Goal: Task Accomplishment & Management: Complete application form

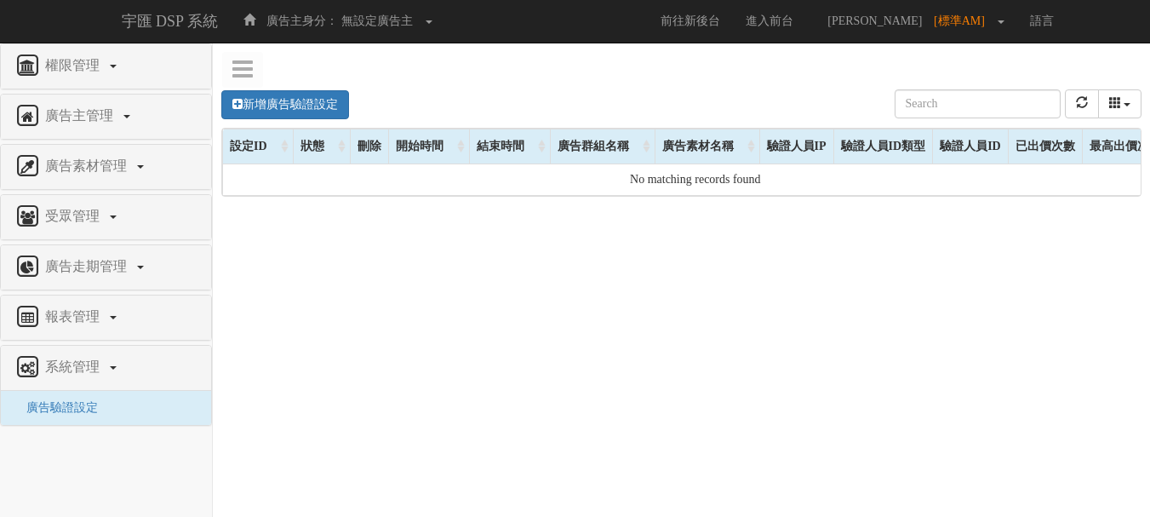
click at [653, 305] on div "新增廣告驗證設定 設定ID 狀態 刪除 開始時間 結束時間 廣告主ID 廣告主名稱 廣告走期ID 廣告走期名稱 廣告群組ID 廣告群組名稱 廣告素材 廣告素材…" at bounding box center [681, 327] width 937 height 511
click at [317, 100] on link "新增廣告驗證設定" at bounding box center [285, 104] width 128 height 29
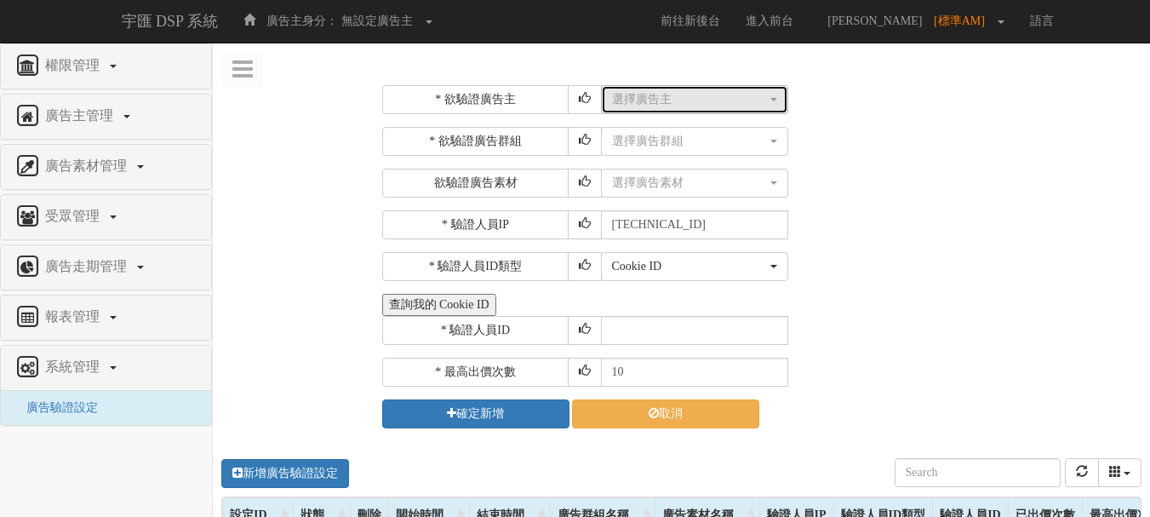
click at [644, 100] on div "選擇廣告主" at bounding box center [689, 99] width 155 height 17
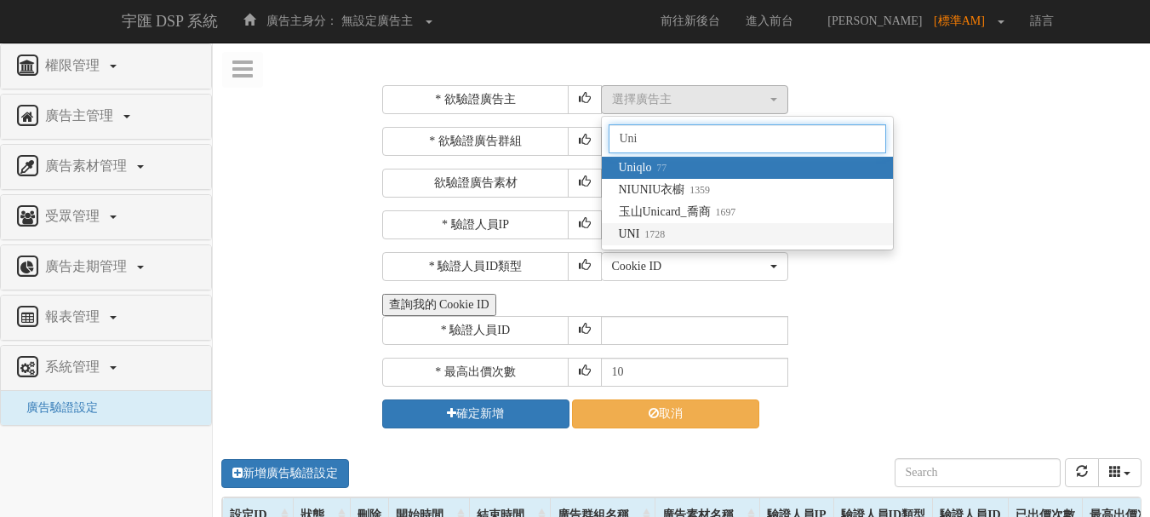
type input "Uni"
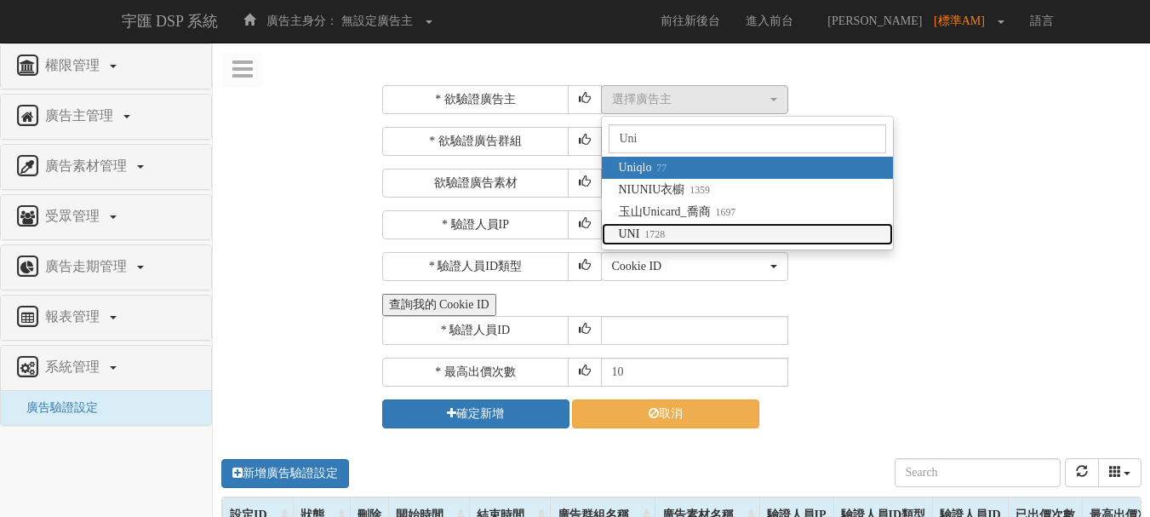
click at [673, 232] on link "UNI 1728" at bounding box center [747, 234] width 291 height 22
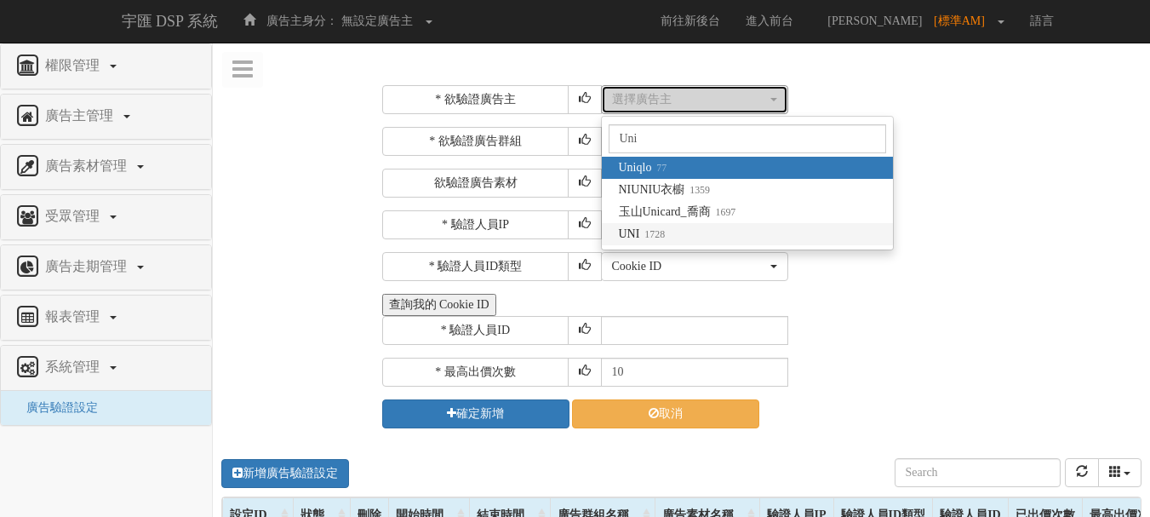
select select "1728"
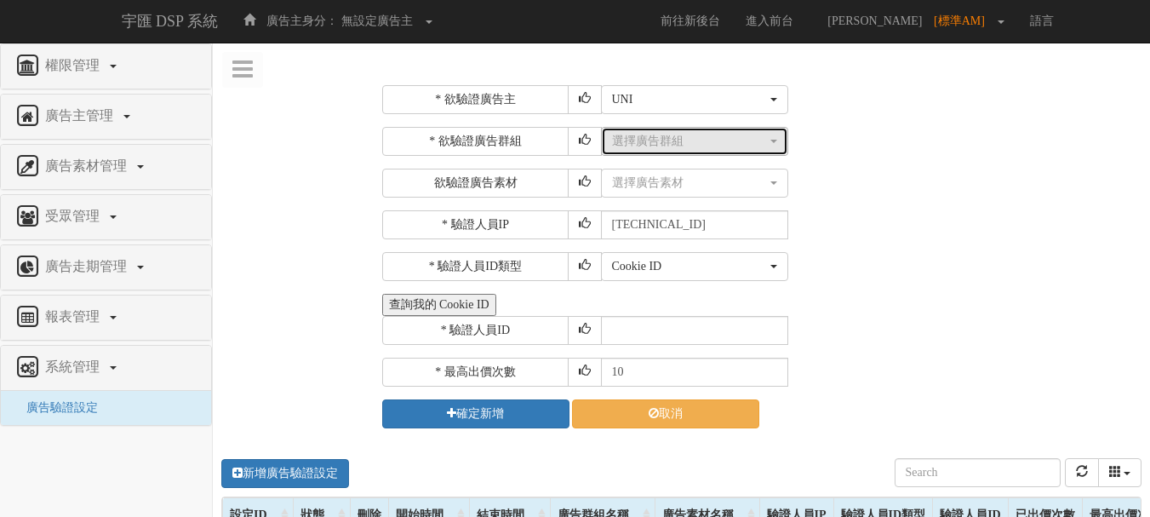
click at [678, 152] on button "選擇廣告群組" at bounding box center [694, 141] width 187 height 29
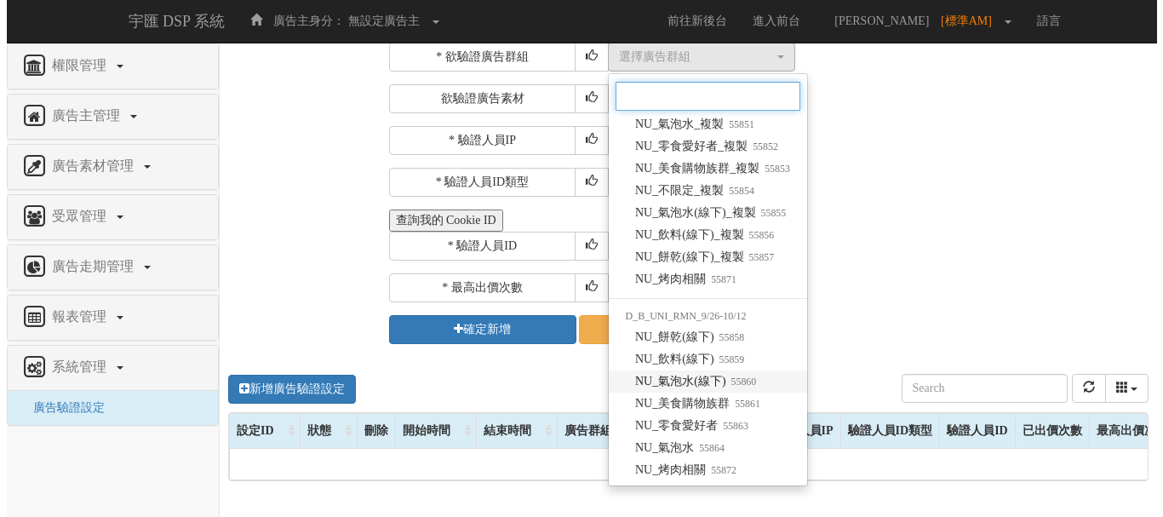
scroll to position [39, 0]
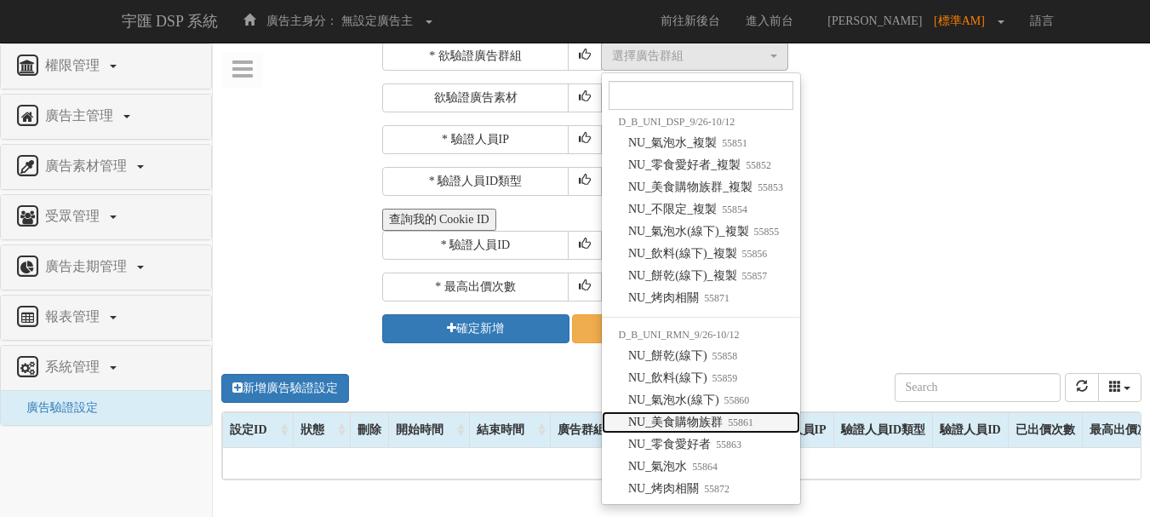
click at [734, 422] on small "55861" at bounding box center [738, 422] width 31 height 12
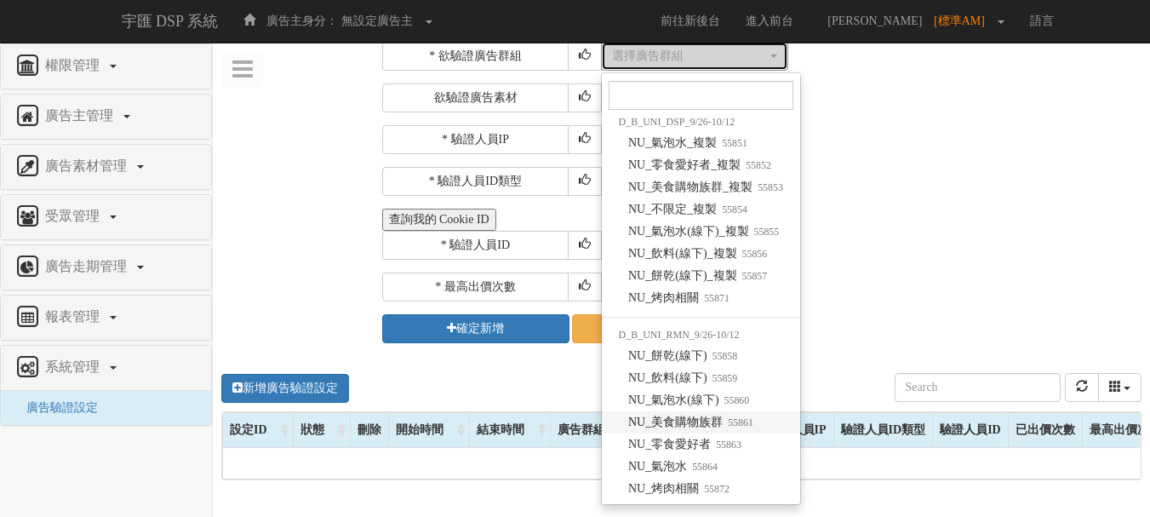
select select "55861"
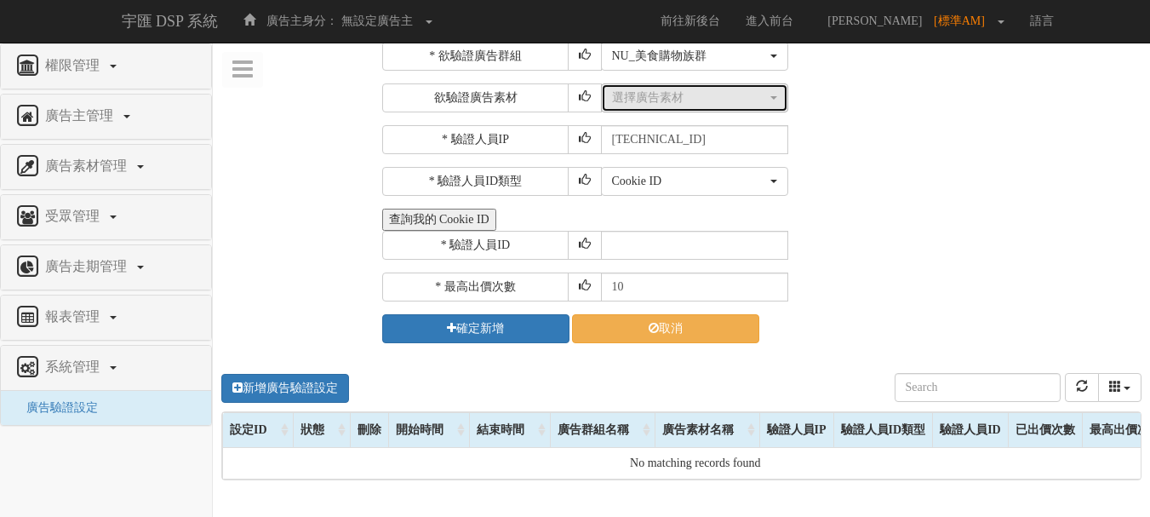
click at [648, 101] on div "選擇廣告素材" at bounding box center [689, 97] width 155 height 17
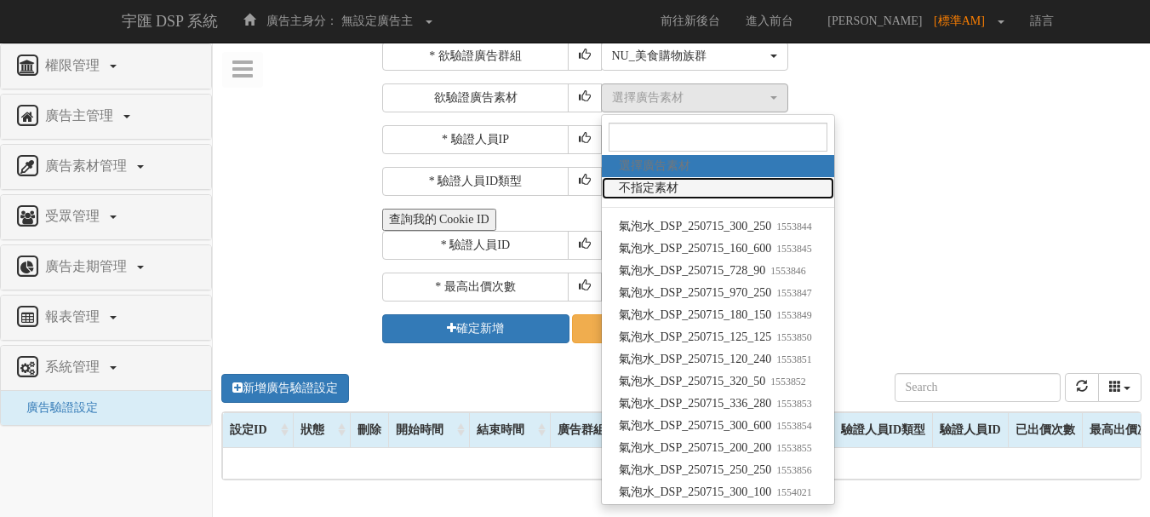
click at [709, 179] on link "不指定素材" at bounding box center [718, 188] width 232 height 22
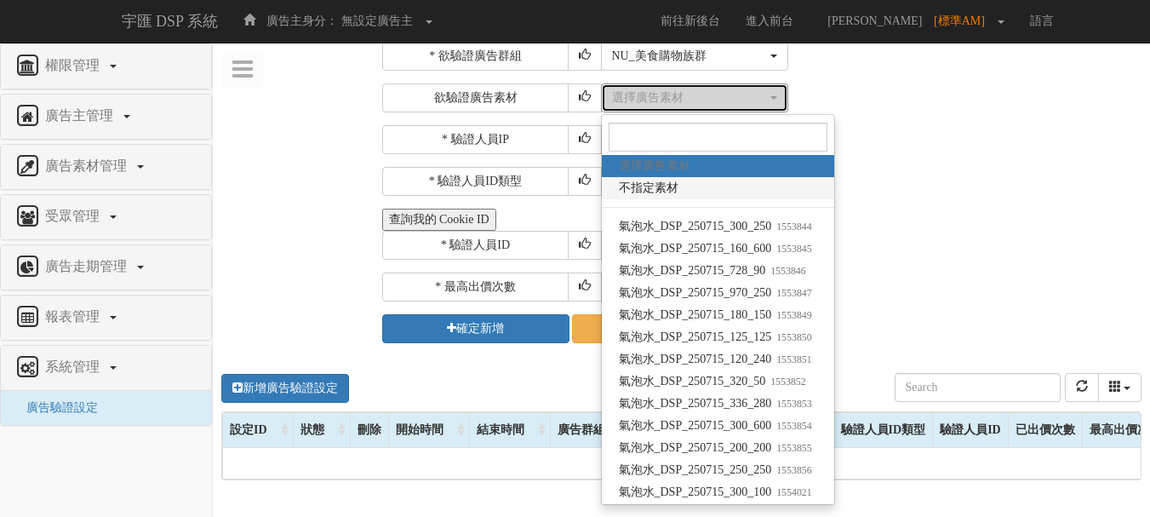
select select "-1"
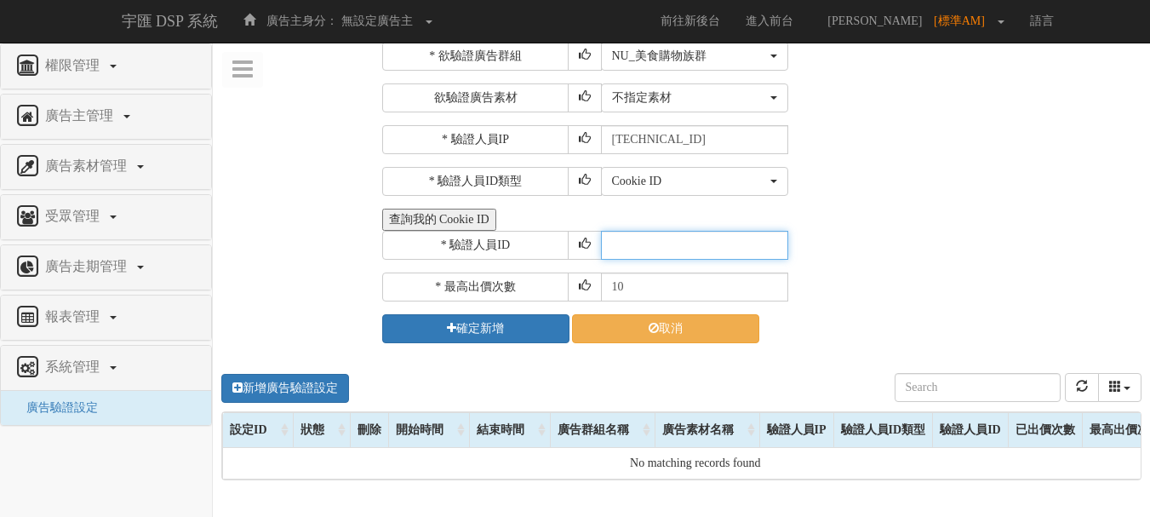
click at [676, 243] on input "text" at bounding box center [694, 245] width 187 height 29
type input "CER20250507102708866295"
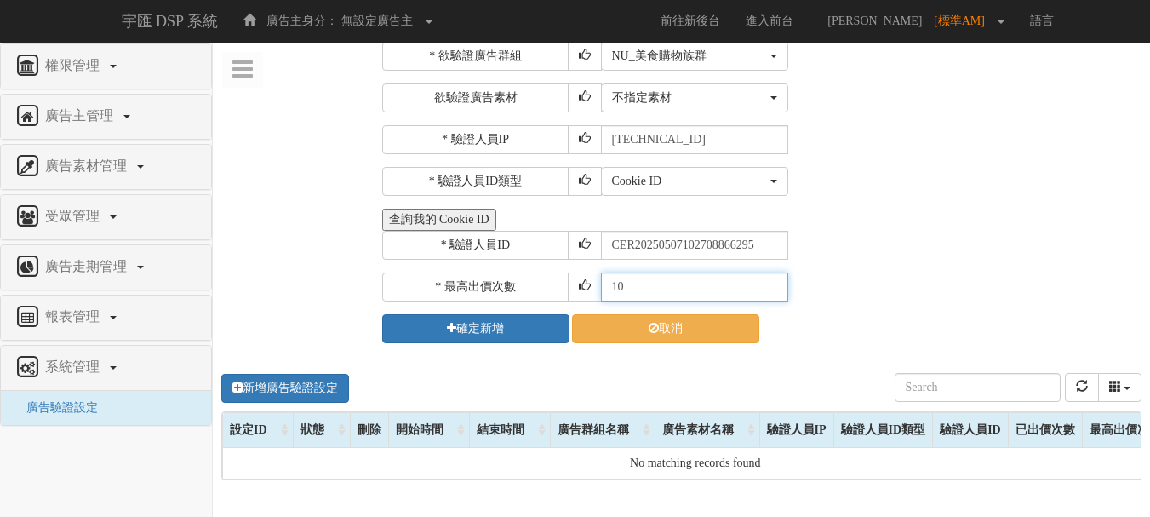
click at [617, 284] on input "10" at bounding box center [694, 286] width 187 height 29
type input "30"
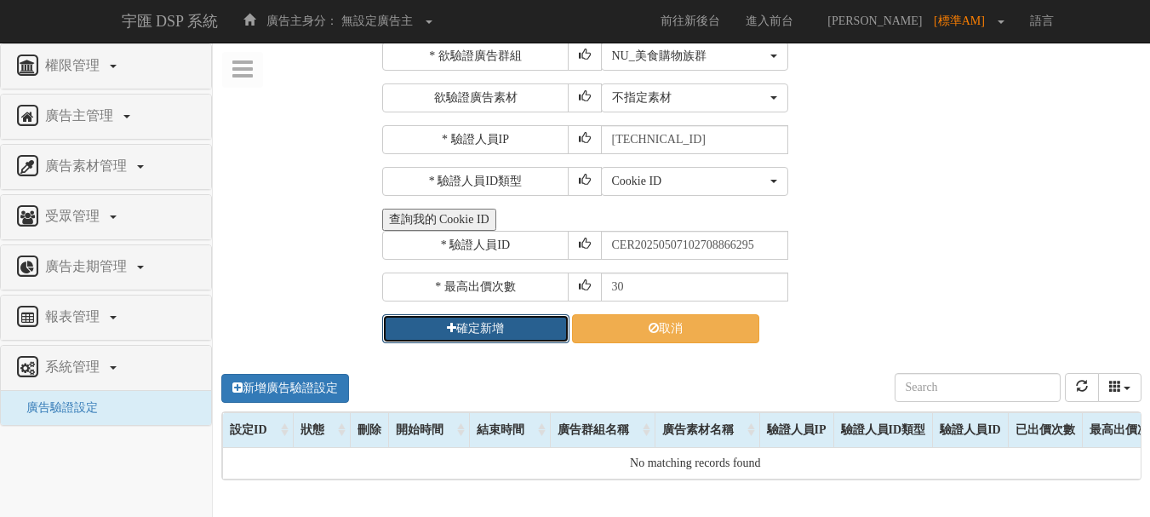
click at [461, 336] on button "確定新增" at bounding box center [475, 328] width 187 height 29
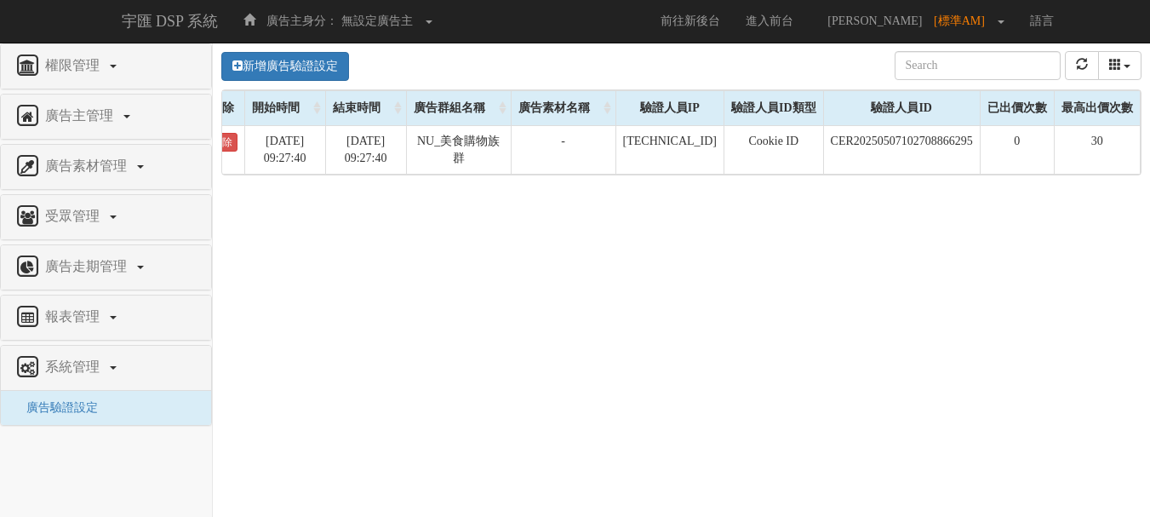
scroll to position [0, 0]
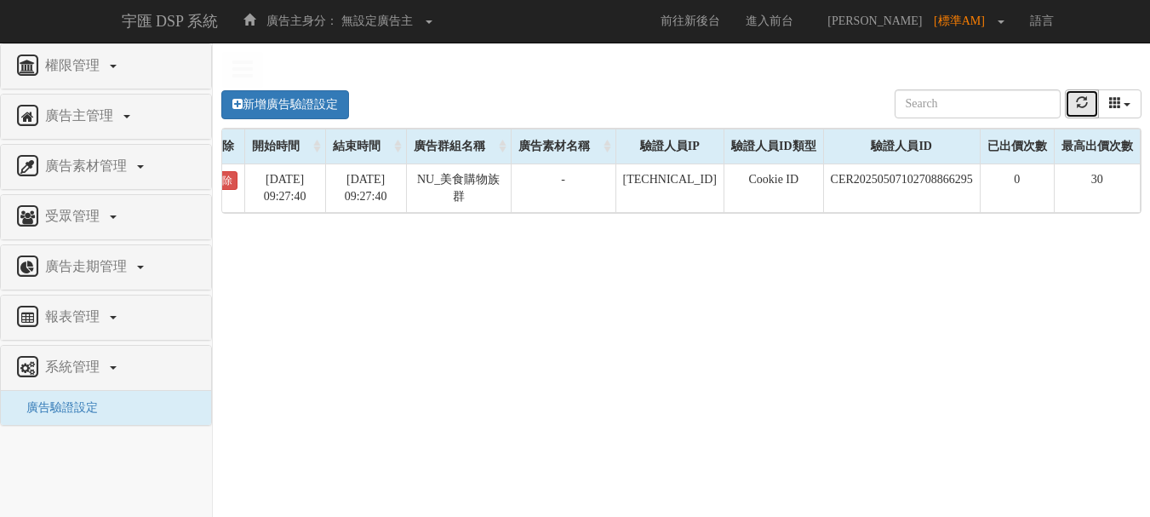
click at [1075, 94] on button "refresh" at bounding box center [1082, 103] width 34 height 29
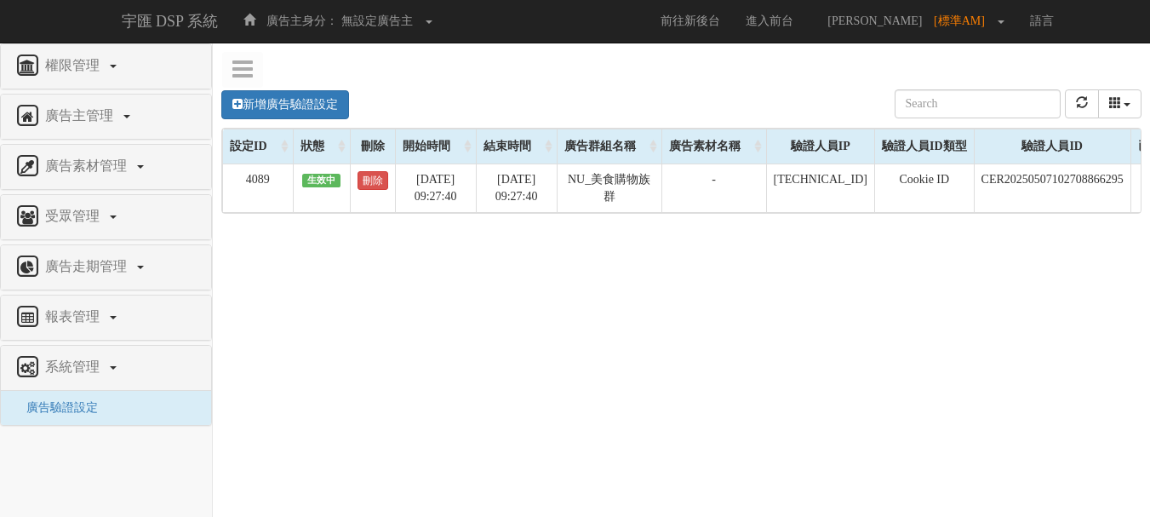
click at [378, 180] on link "刪除" at bounding box center [373, 180] width 31 height 19
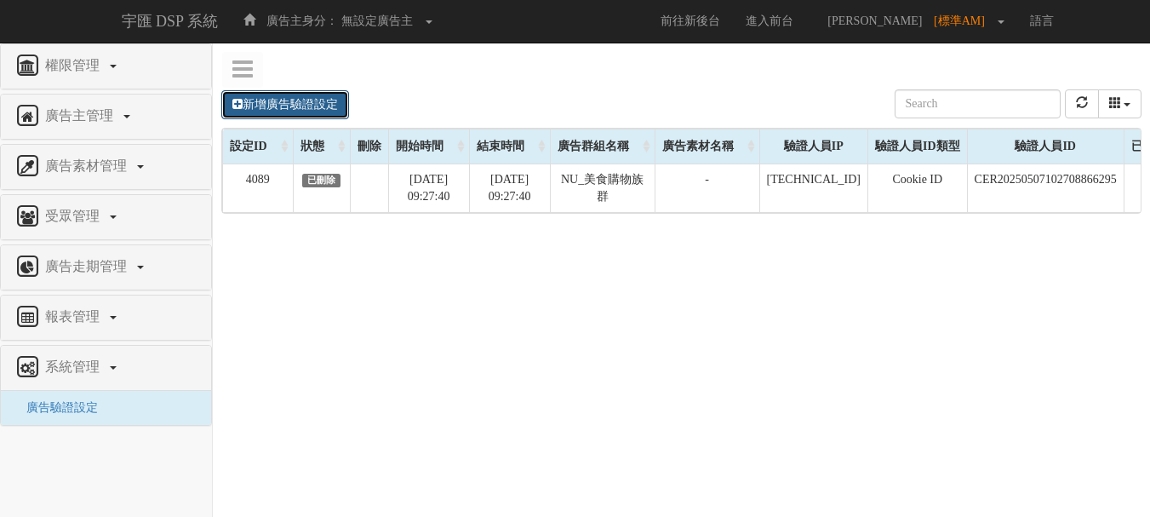
click at [331, 99] on link "新增廣告驗證設定" at bounding box center [285, 104] width 128 height 29
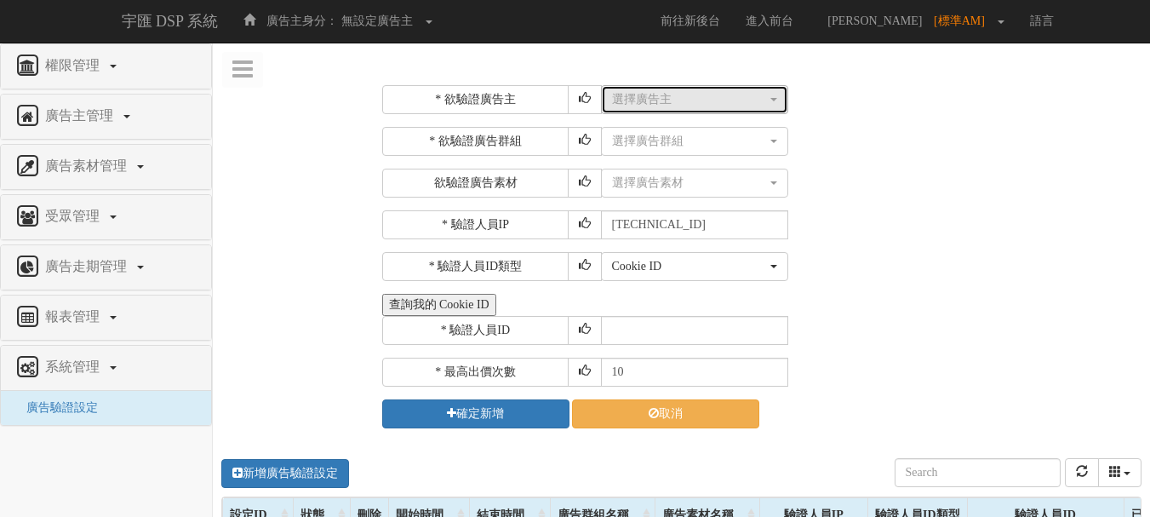
click at [651, 99] on div "選擇廣告主" at bounding box center [689, 99] width 155 height 17
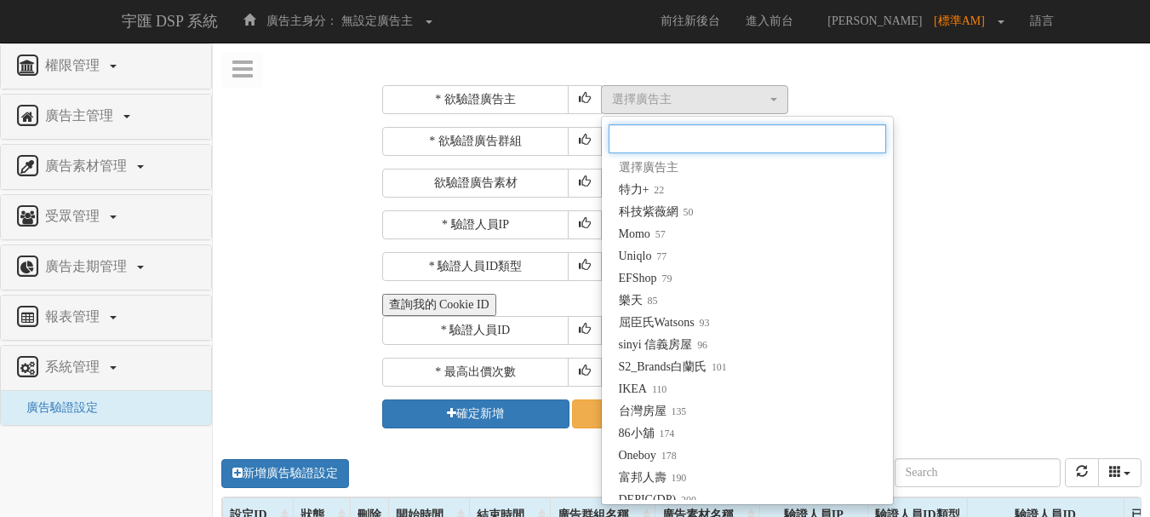
paste input "LANEW"
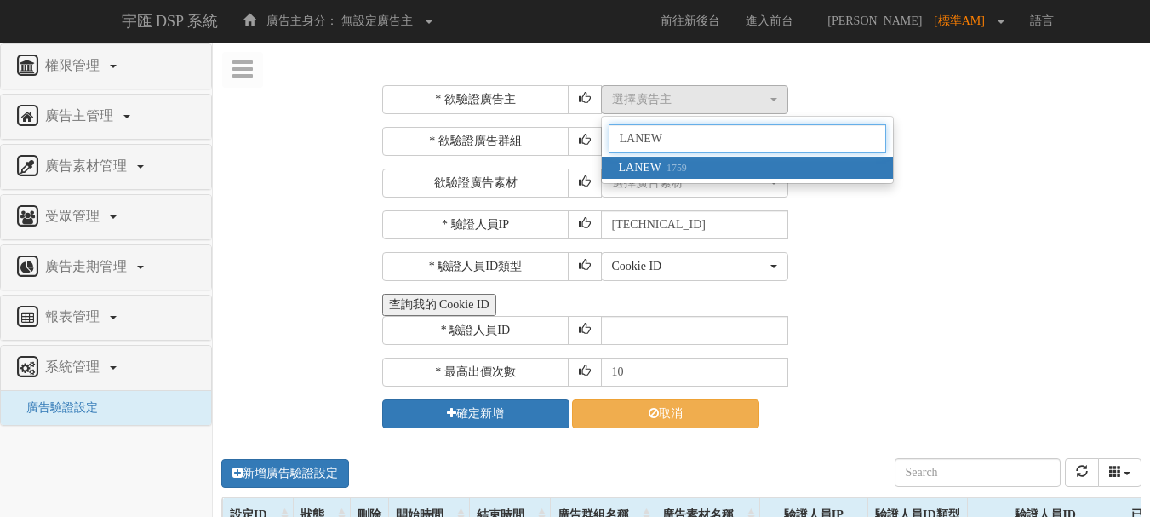
type input "LANEW"
click at [686, 157] on link "LANEW 1759" at bounding box center [747, 168] width 291 height 22
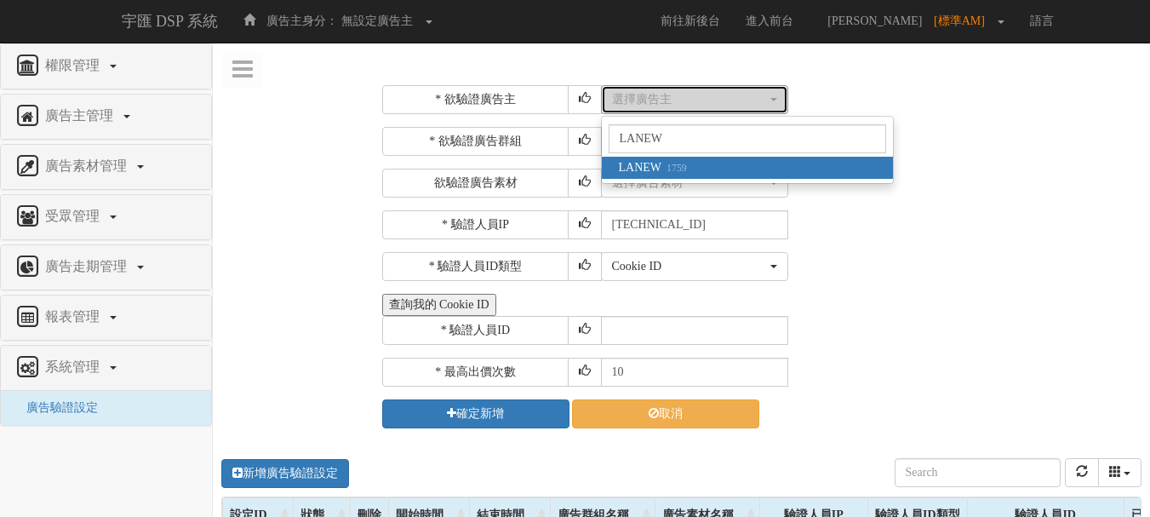
select select "1759"
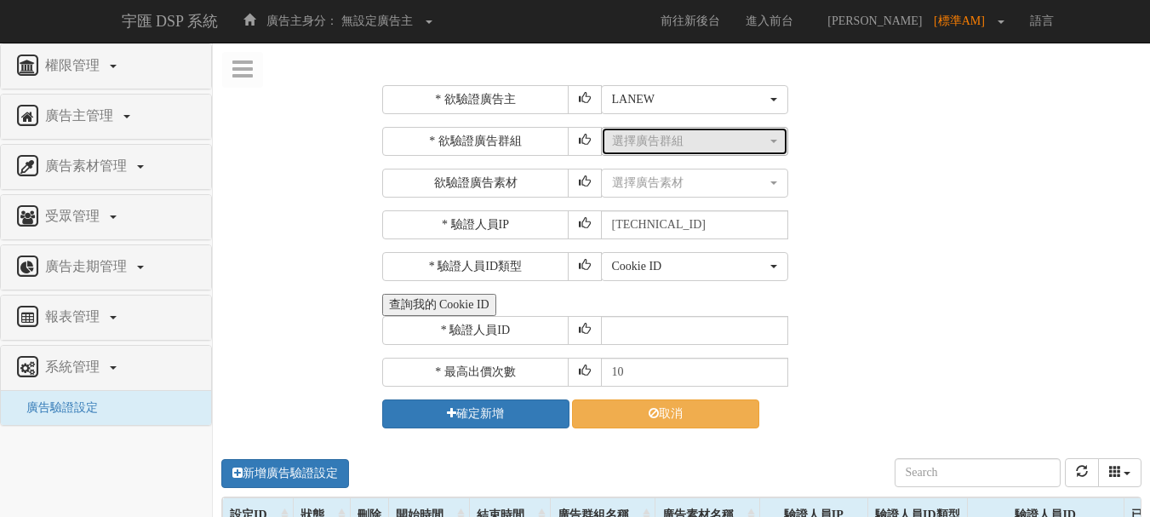
click at [671, 140] on div "選擇廣告群組" at bounding box center [689, 141] width 155 height 17
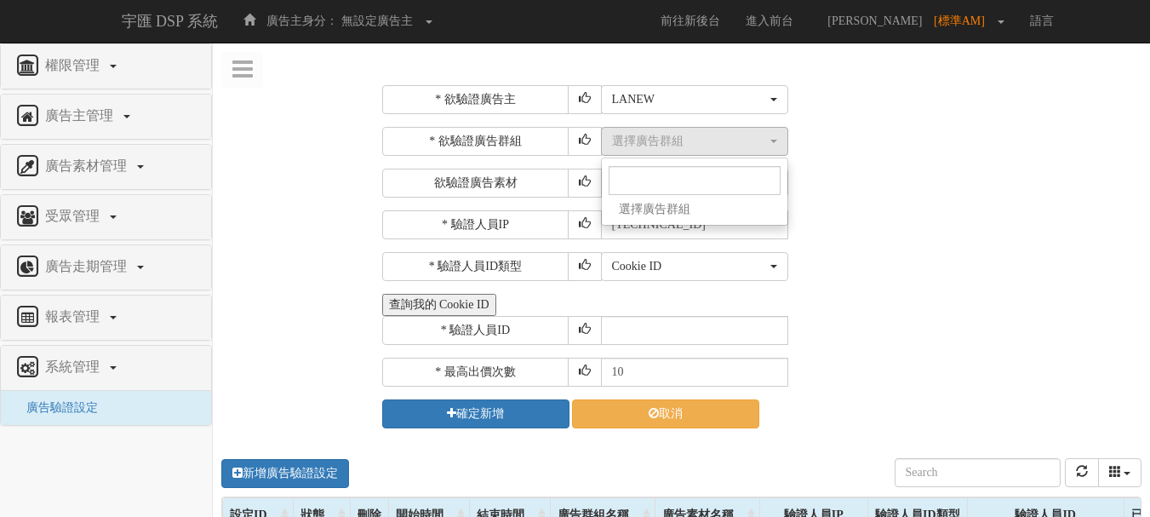
click at [715, 209] on link "選擇廣告群組" at bounding box center [695, 209] width 186 height 22
click at [835, 169] on div "選擇廣告素材 不指定素材 250927-0929_不發考卷只發優惠_圖片廣告_300_250 250927-0929_不發考卷只發優惠_圖片廣告_728_90…" at bounding box center [869, 183] width 537 height 29
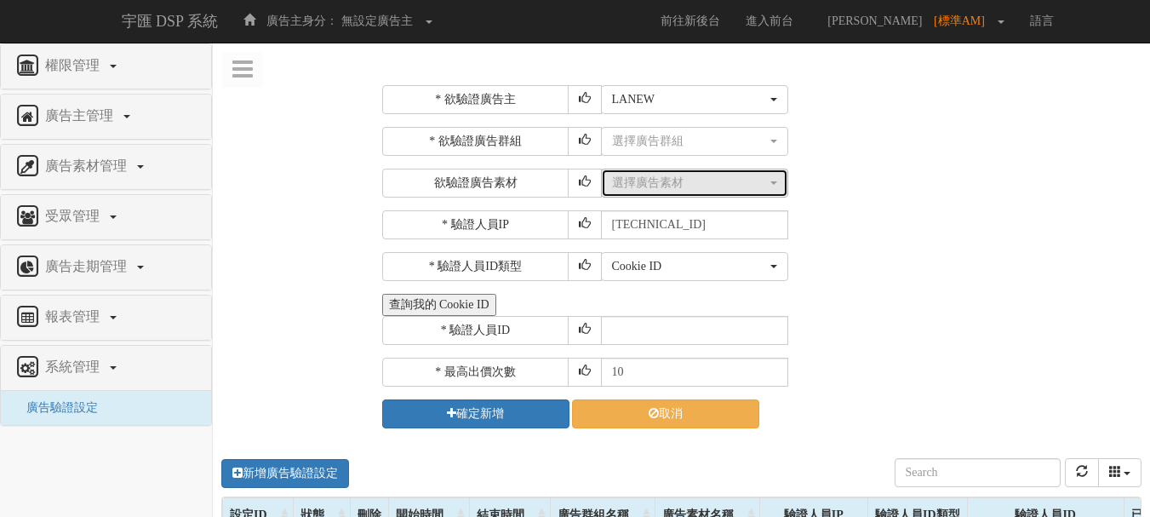
click at [704, 181] on div "選擇廣告素材" at bounding box center [689, 182] width 155 height 17
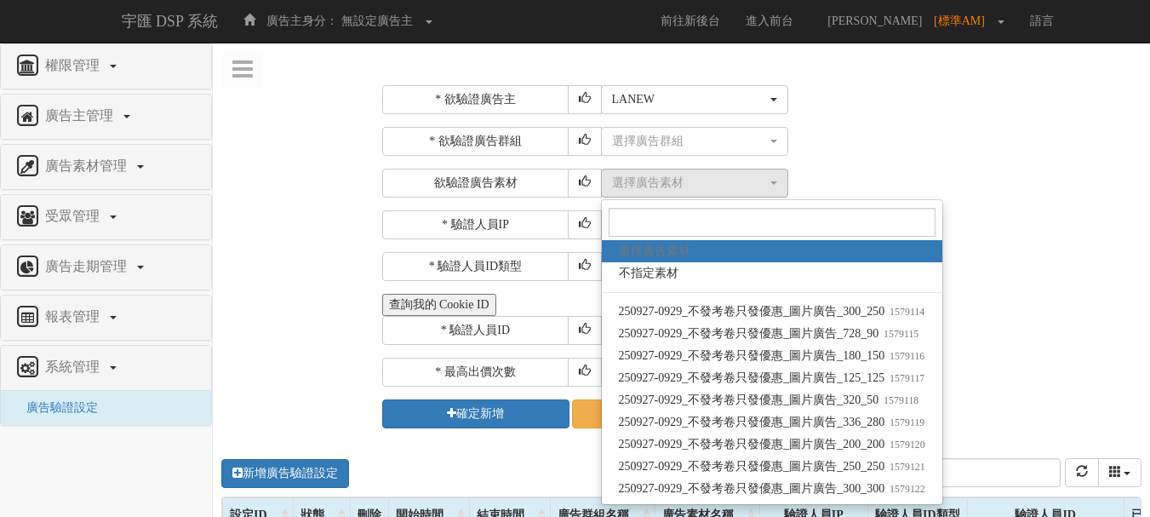
click at [843, 158] on div "* 欲驗證廣告群組 選擇廣告群組 選擇廣告群組 選擇廣告群組 欲驗證廣告素材 選擇廣告素材 不指定素材 250927-0929_不發考卷只發優惠_圖片廣告_3…" at bounding box center [760, 162] width 756 height 71
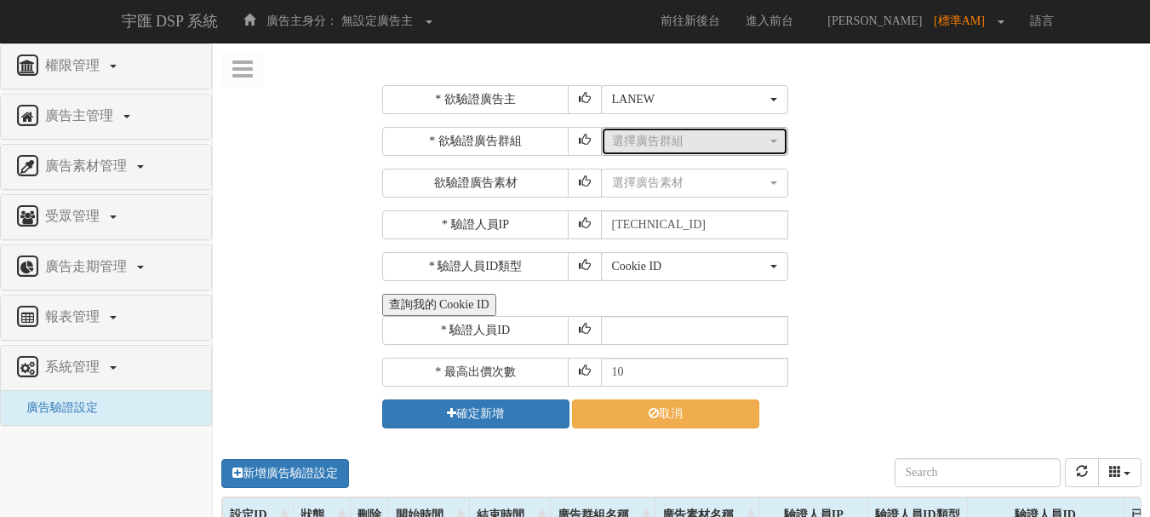
click at [727, 146] on div "選擇廣告群組" at bounding box center [689, 141] width 155 height 17
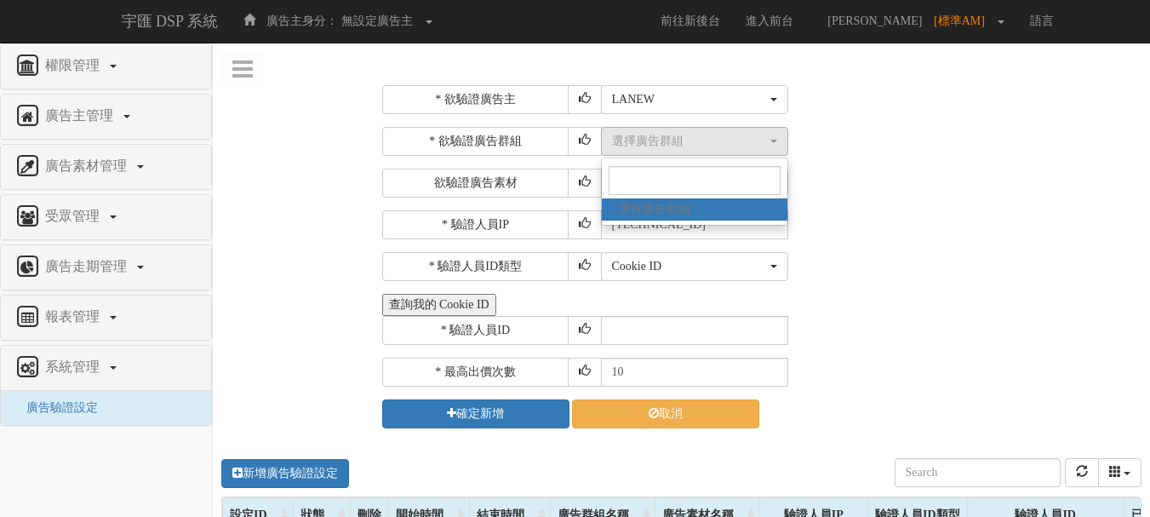
click at [850, 164] on div "* 欲驗證廣告群組 選擇廣告群組 選擇廣告群組 選擇廣告群組 欲驗證廣告素材 選擇廣告素材 不指定素材 250927-0929_不發考卷只發優惠_圖片廣告_3…" at bounding box center [760, 162] width 756 height 71
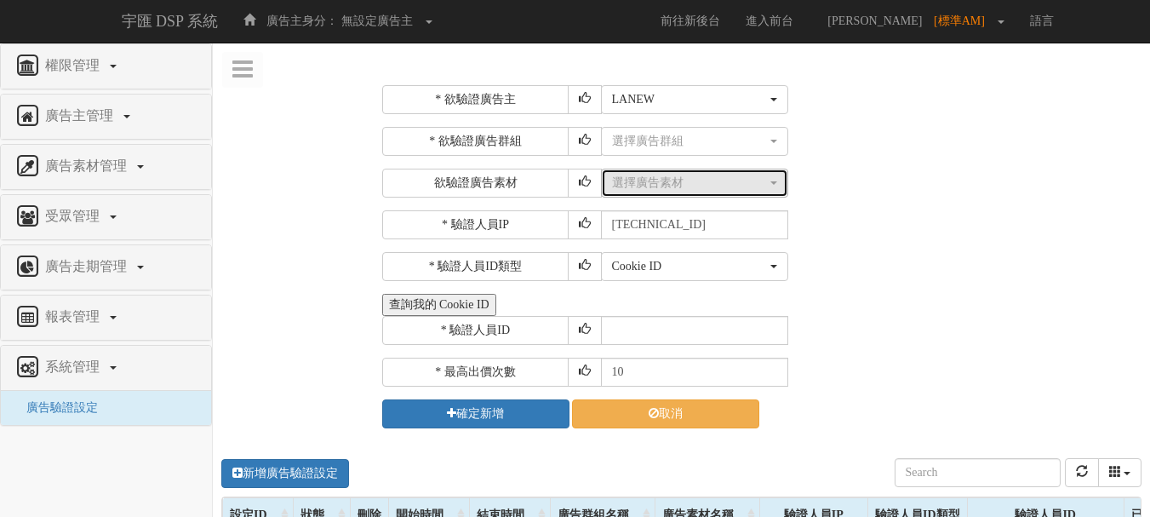
click at [723, 173] on button "選擇廣告素材" at bounding box center [694, 183] width 187 height 29
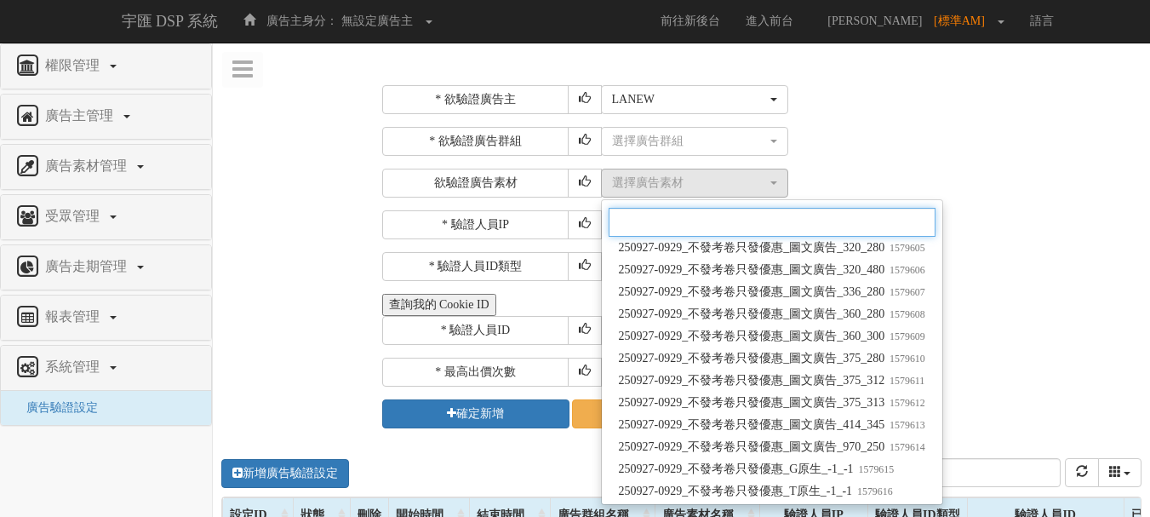
scroll to position [487, 0]
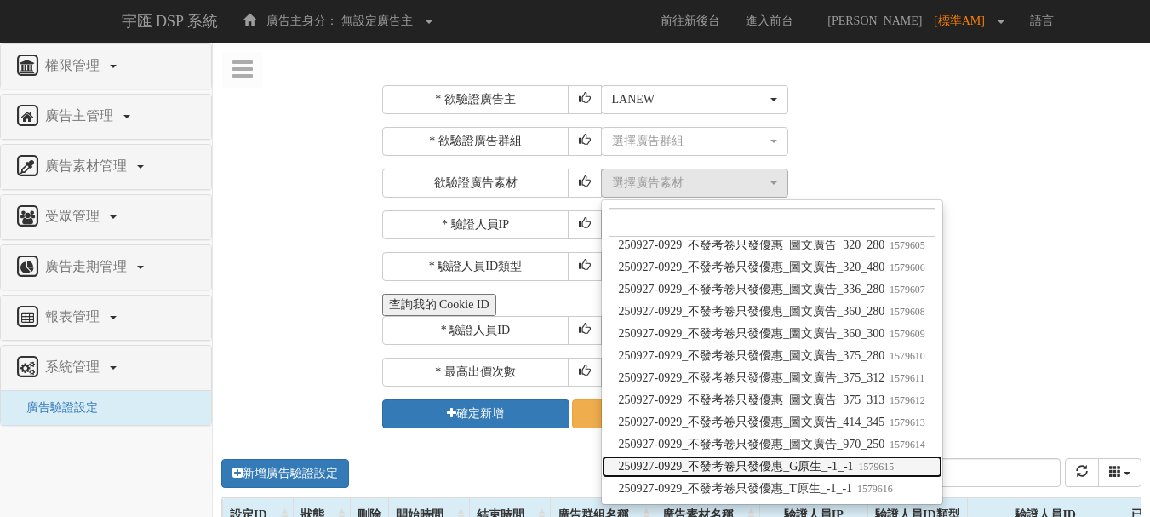
click at [787, 470] on span "250927-0929_不發考卷只發優惠_G原生_-1_-1 1579615" at bounding box center [757, 466] width 276 height 17
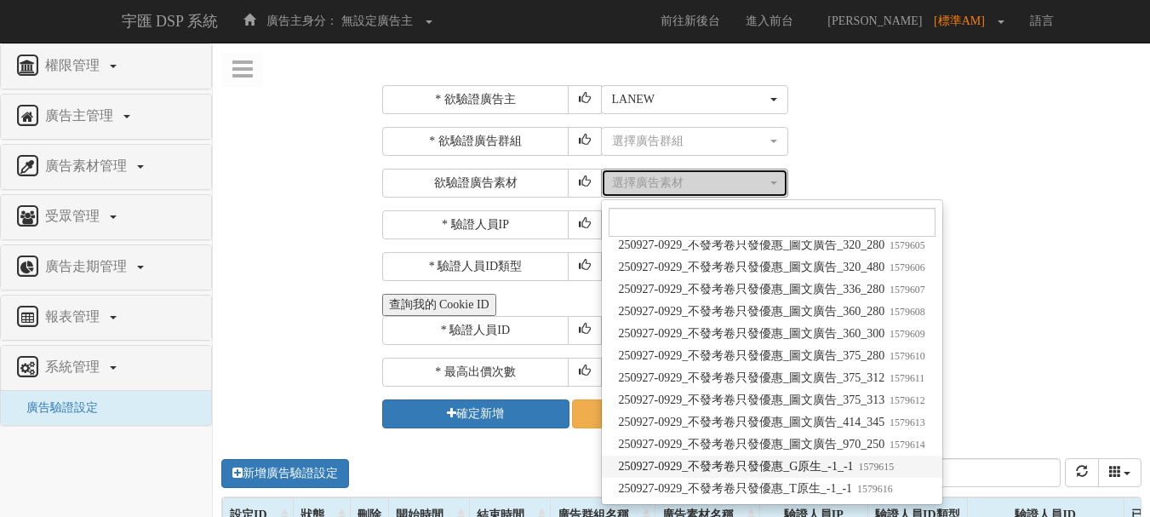
select select "1579615"
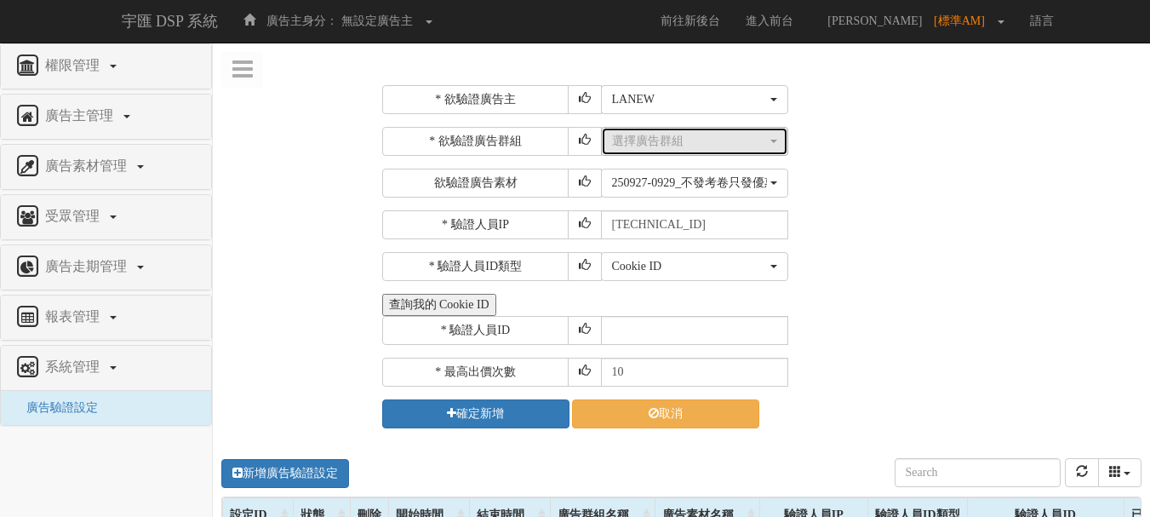
click at [733, 140] on div "選擇廣告群組" at bounding box center [689, 141] width 155 height 17
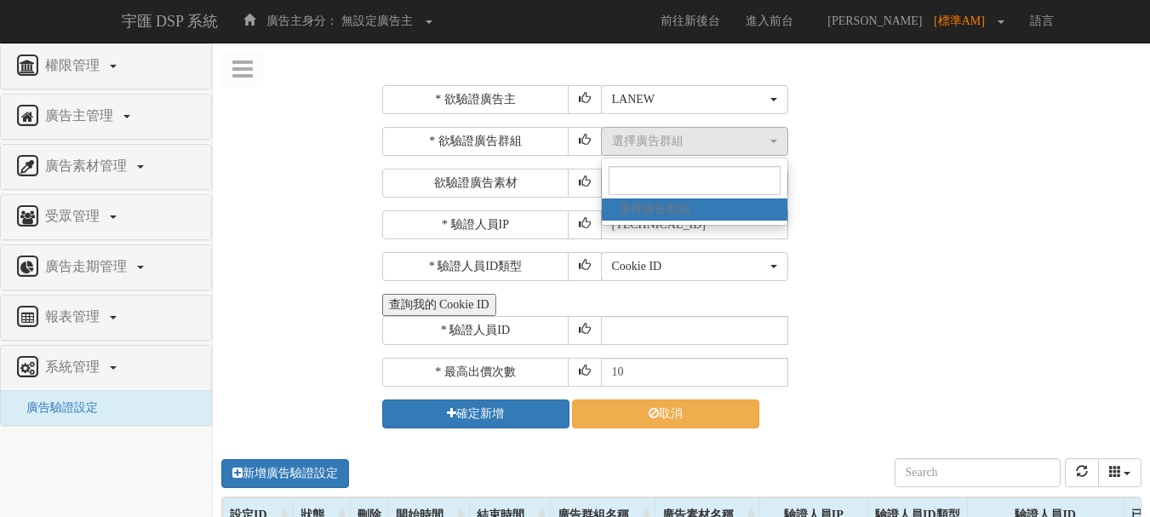
click at [917, 150] on div "選擇廣告群組 選擇廣告群組 選擇廣告群組" at bounding box center [869, 141] width 537 height 29
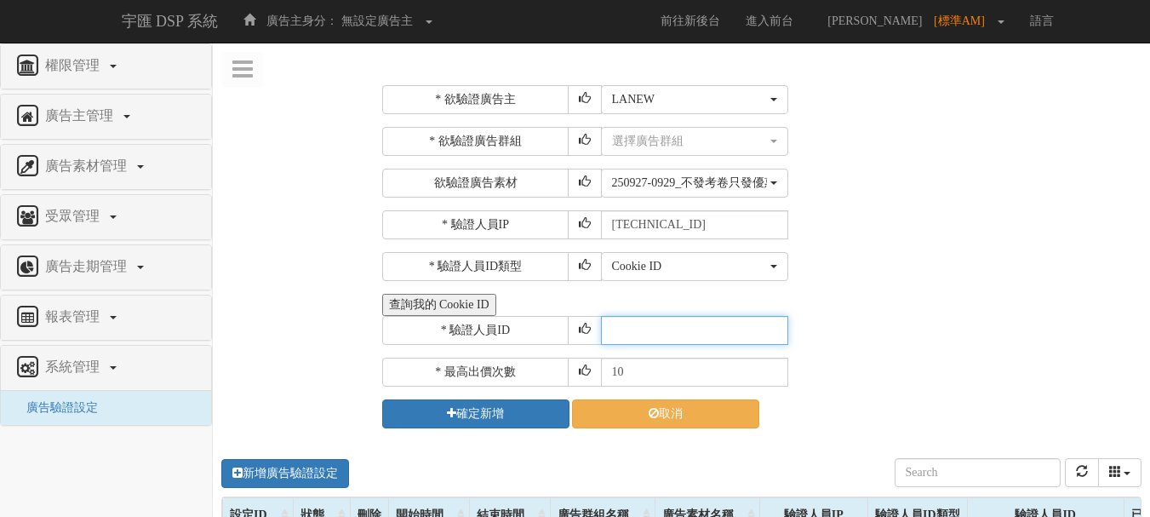
click at [672, 342] on input "text" at bounding box center [694, 330] width 187 height 29
type input "CER20250507102708866295"
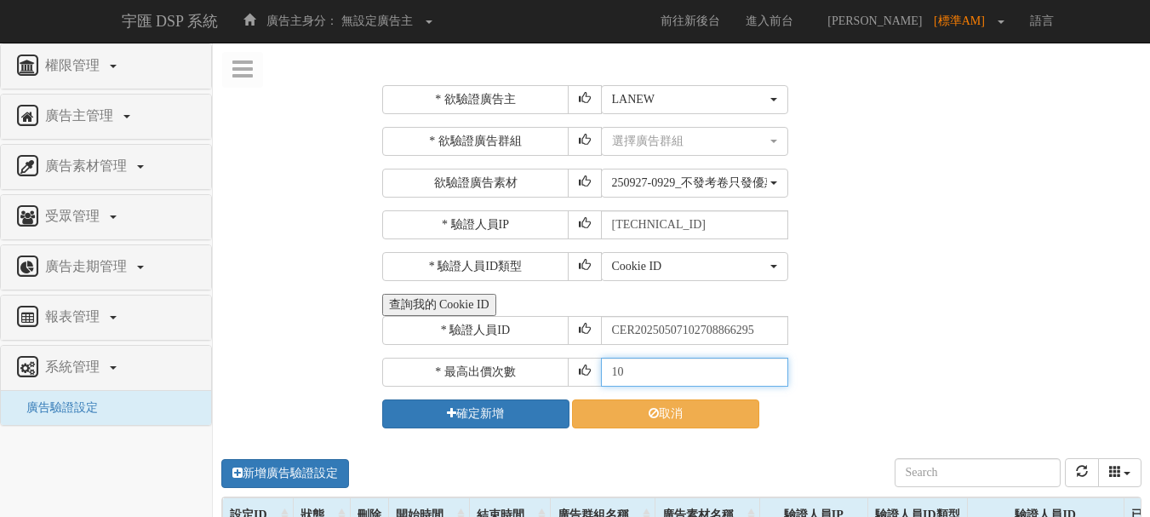
drag, startPoint x: 617, startPoint y: 369, endPoint x: 594, endPoint y: 370, distance: 23.0
click at [594, 370] on div "* 最高出價次數 10" at bounding box center [760, 372] width 756 height 29
type input "30"
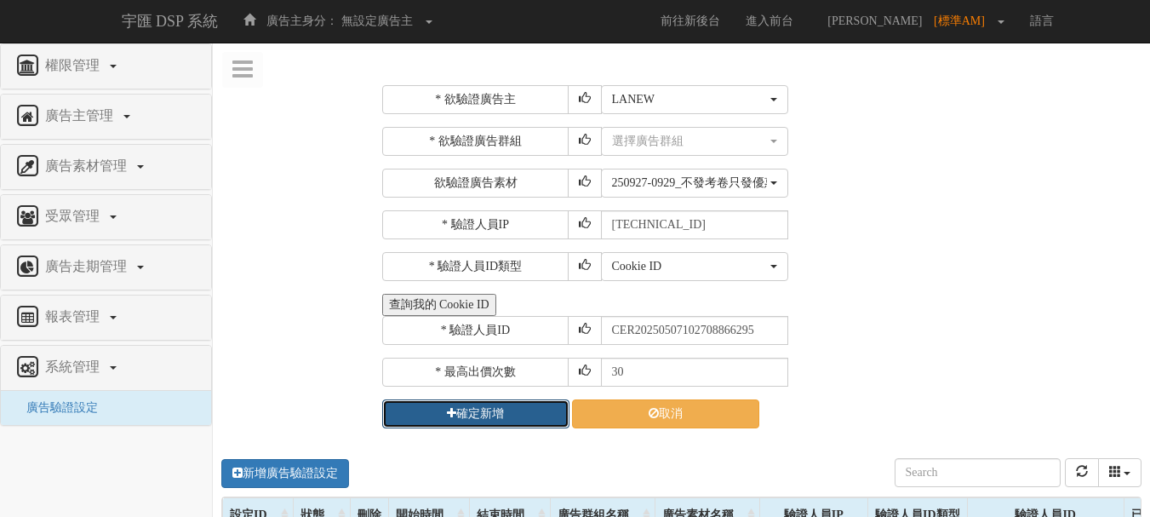
click at [518, 404] on button "確定新增" at bounding box center [475, 413] width 187 height 29
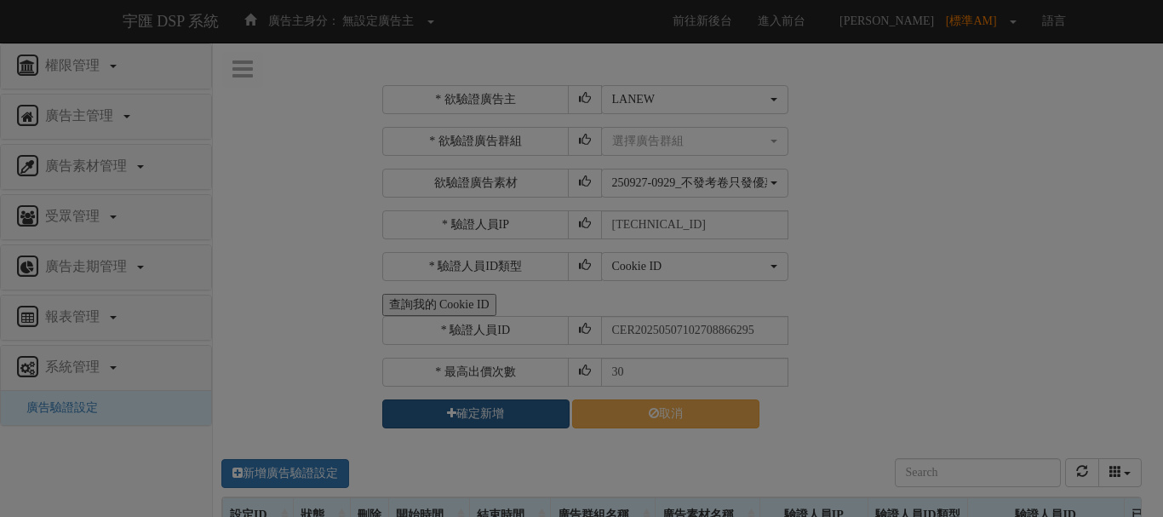
select select "1759"
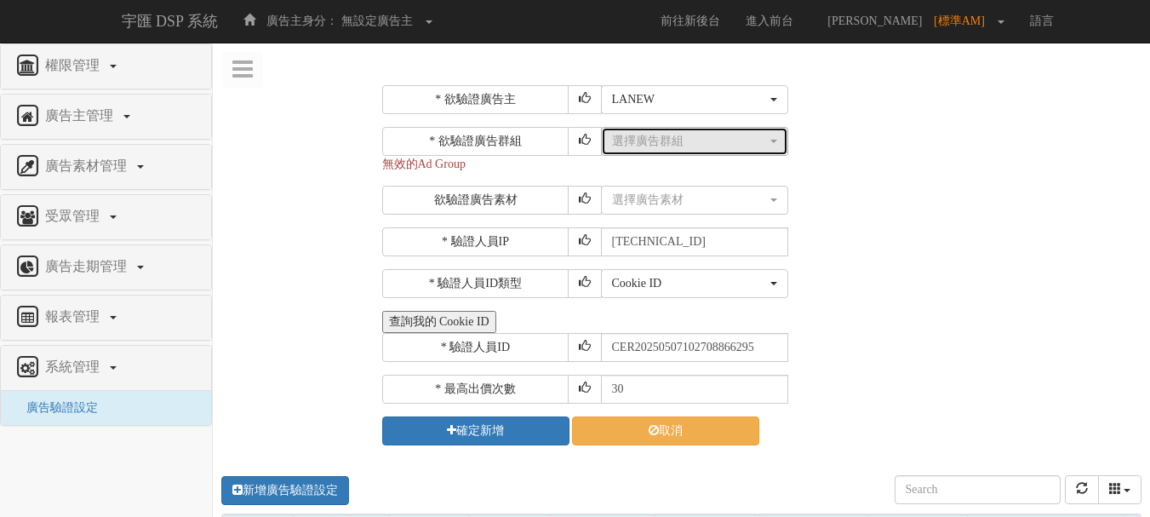
click at [699, 140] on div "選擇廣告群組" at bounding box center [689, 141] width 155 height 17
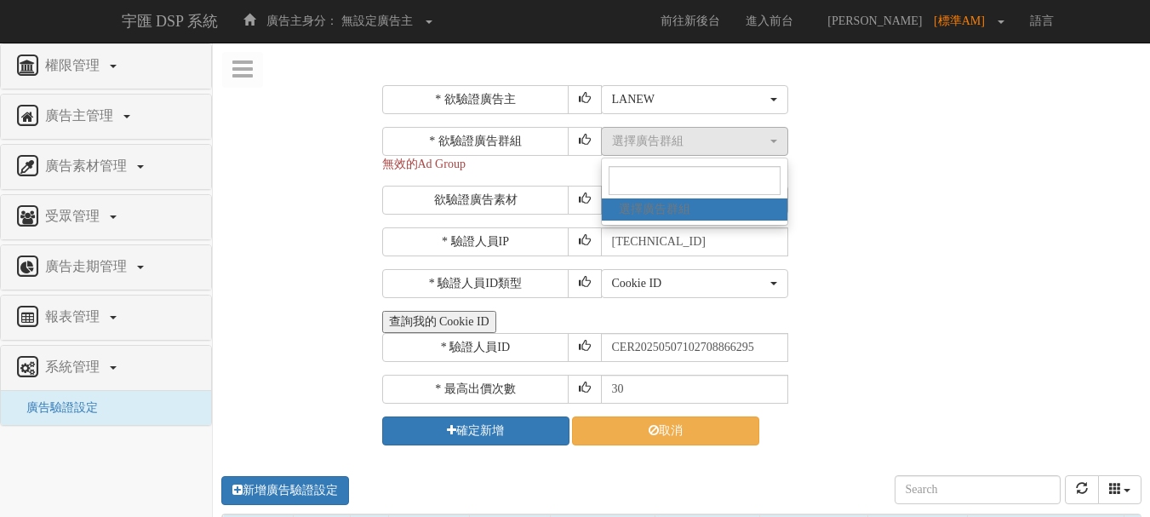
click at [864, 152] on div "選擇廣告群組 選擇廣告群組 選擇廣告群組" at bounding box center [869, 141] width 537 height 29
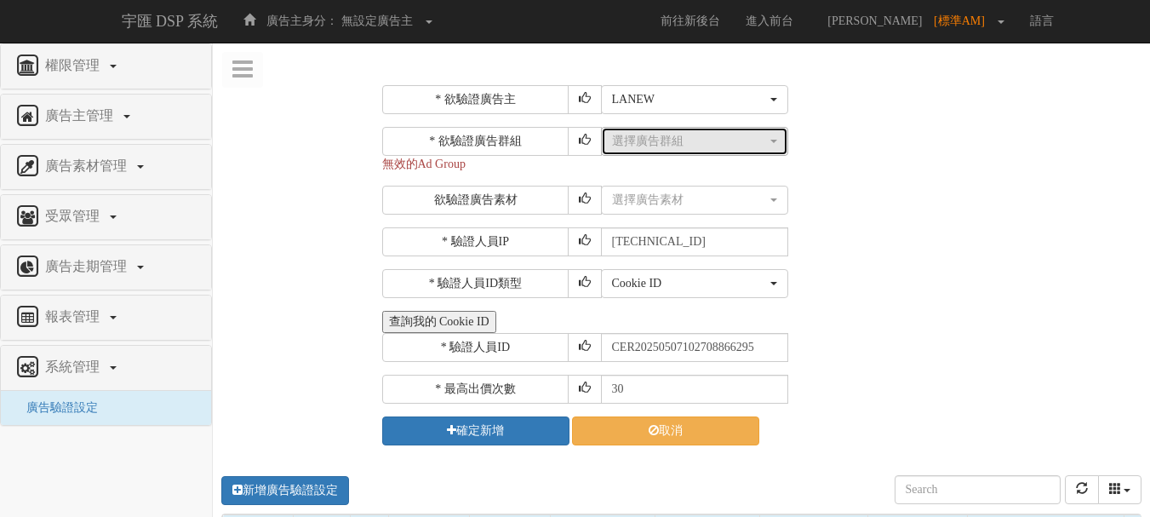
click at [761, 146] on div "選擇廣告群組" at bounding box center [689, 141] width 155 height 17
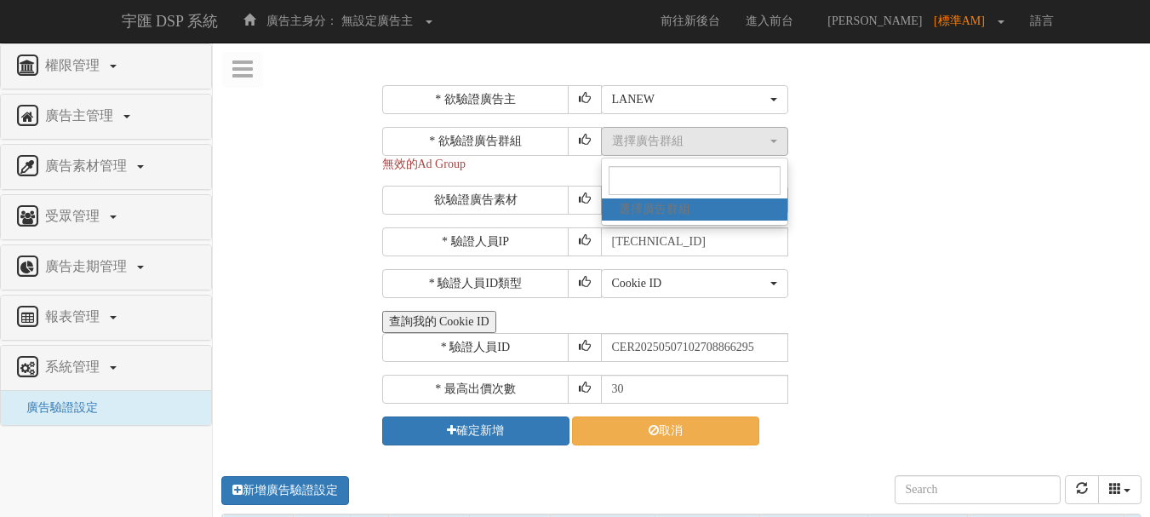
click at [1107, 212] on div "選擇廣告素材 不指定素材 250927-0929_不發考卷只發優惠_圖片廣告_300_250 250927-0929_不發考卷只發優惠_圖片廣告_728_90…" at bounding box center [869, 200] width 537 height 29
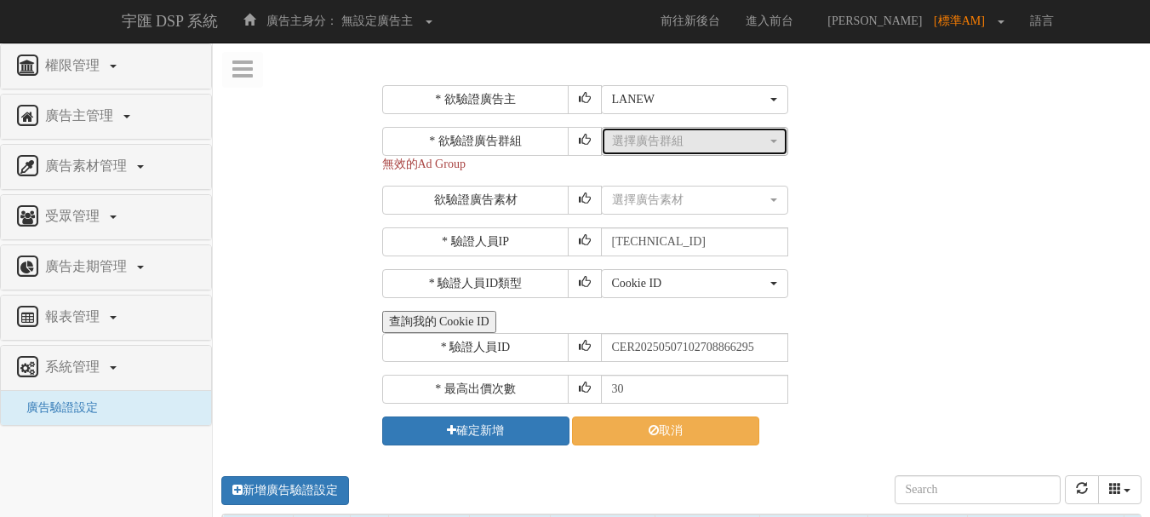
click at [678, 137] on div "選擇廣告群組" at bounding box center [689, 141] width 155 height 17
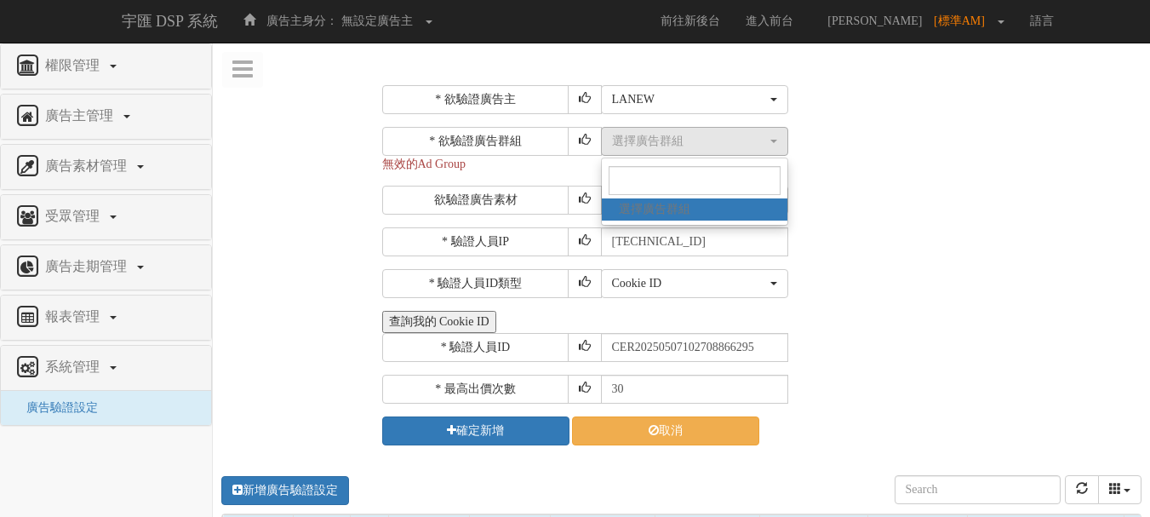
click at [987, 215] on div "* 欲驗證廣告主 選擇廣告主 特力+ 科技紫薇網 Momo Uniqlo EFShop 樂天 屈臣氏[PERSON_NAME] sinyi 信義房屋 S2_B…" at bounding box center [760, 265] width 756 height 360
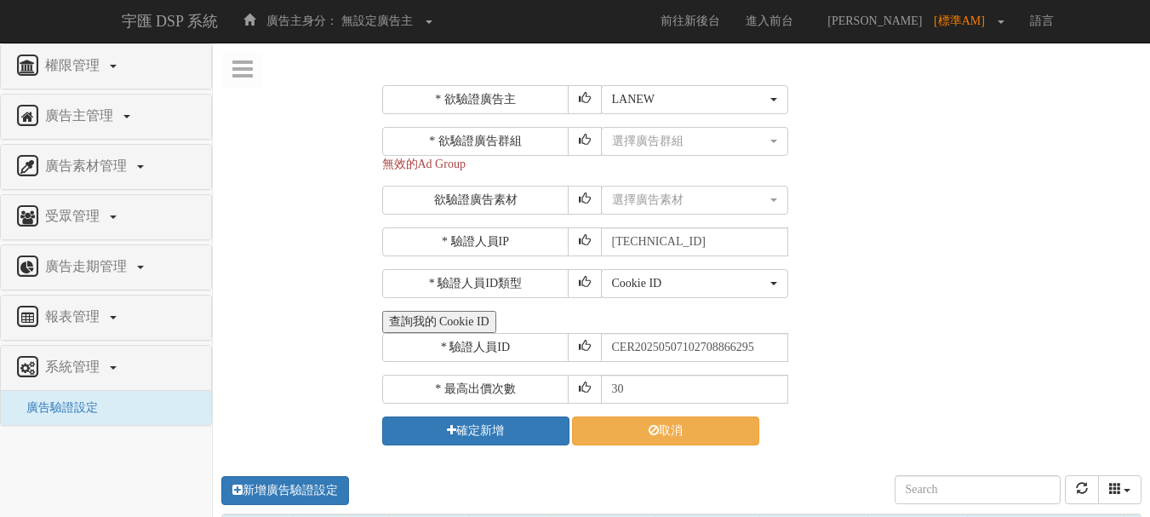
click at [921, 181] on div "* 欲驗證廣告群組 選擇廣告群組 選擇廣告群組 選擇廣告群組 無效的Ad Group 欲驗證廣告素材 選擇廣告素材 不指定素材 250927-0929_不發考…" at bounding box center [760, 171] width 756 height 88
click at [309, 233] on div "* 欲驗證廣告主 選擇廣告主 特力+ 科技紫薇網 Momo Uniqlo EFShop 樂天 屈臣氏[PERSON_NAME] sinyi 信義房屋 S2_B…" at bounding box center [681, 520] width 937 height 896
